Goal: Obtain resource: Obtain resource

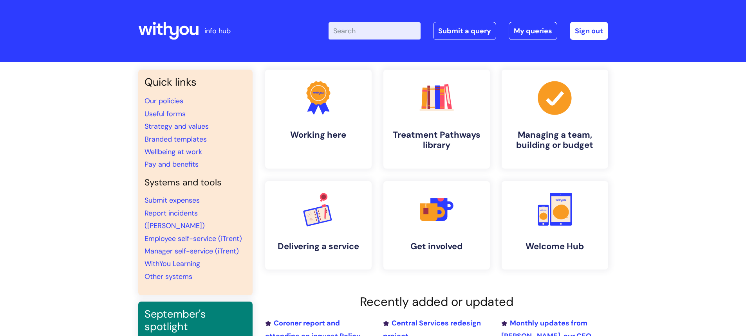
click at [378, 33] on input "Enter your search term here..." at bounding box center [374, 30] width 92 height 17
type input "invoice"
click button "Search" at bounding box center [0, 0] width 0 height 0
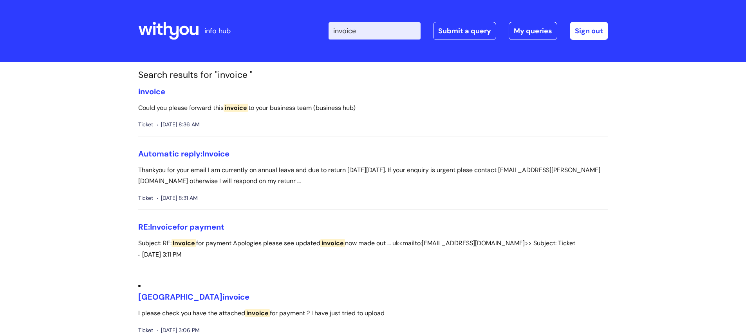
drag, startPoint x: 363, startPoint y: 32, endPoint x: 335, endPoint y: 25, distance: 28.9
click at [326, 29] on div "Enter your search term here... invoice Search Submit a query My queries Welcome…" at bounding box center [431, 31] width 353 height 46
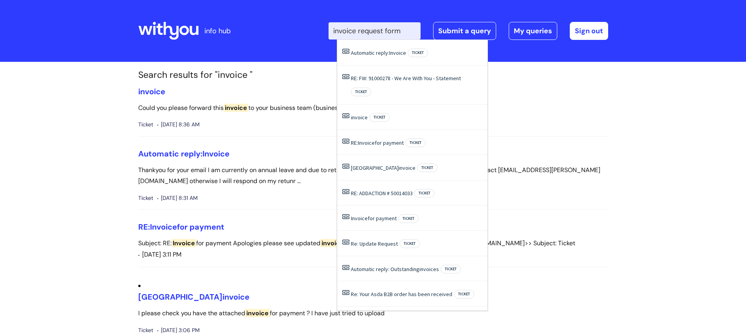
type input "invoice request form"
click button "Search" at bounding box center [0, 0] width 0 height 0
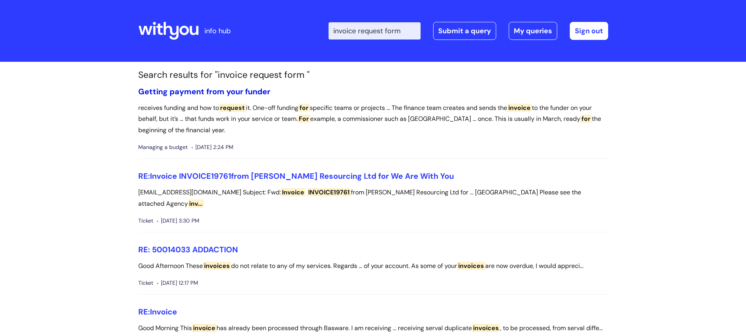
click at [211, 87] on link "Getting payment from your funder" at bounding box center [204, 92] width 132 height 10
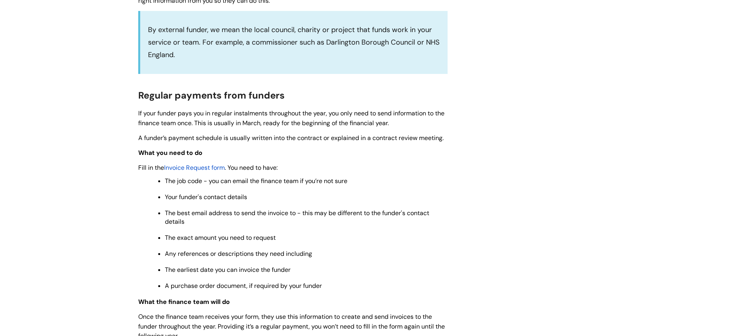
scroll to position [274, 0]
click at [181, 167] on span "Invoice Request form" at bounding box center [194, 166] width 61 height 8
